Goal: Transaction & Acquisition: Register for event/course

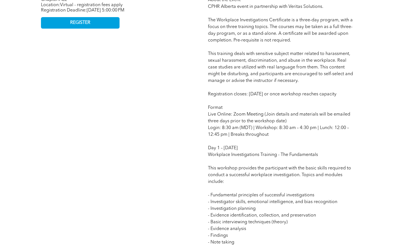
scroll to position [281, 0]
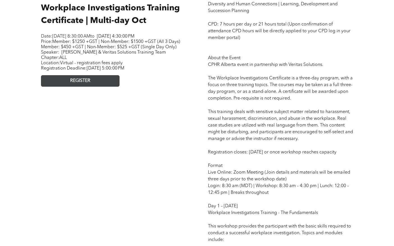
click at [81, 84] on span "REGISTER" at bounding box center [80, 80] width 20 height 5
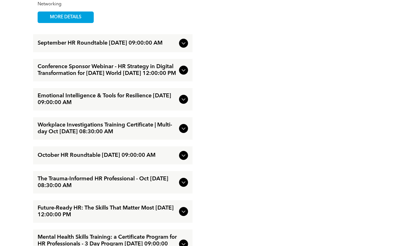
scroll to position [927, 0]
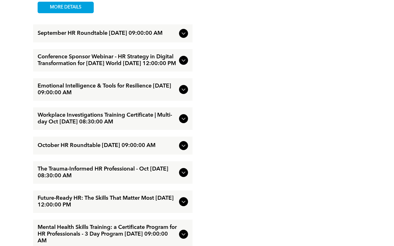
click at [187, 177] on div at bounding box center [183, 172] width 9 height 9
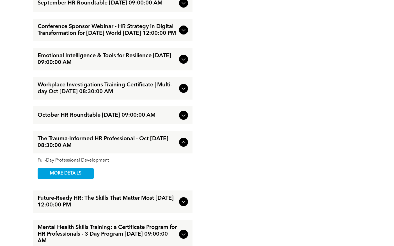
click at [186, 146] on icon at bounding box center [183, 142] width 7 height 7
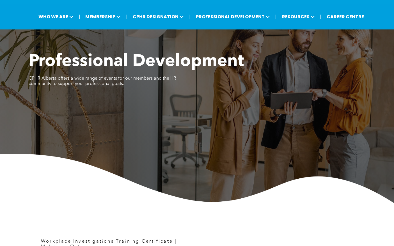
scroll to position [0, 0]
